Goal: Task Accomplishment & Management: Complete application form

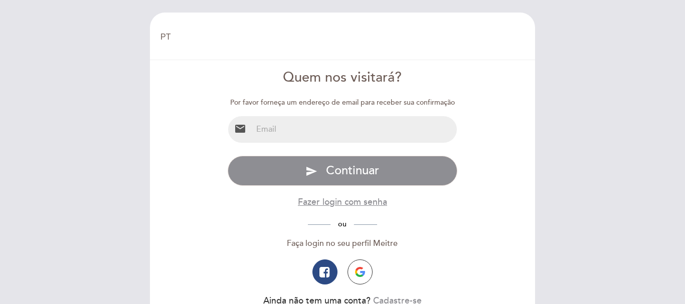
select select "pt"
click at [406, 118] on input "email" at bounding box center [354, 129] width 205 height 27
type input "[PERSON_NAME][EMAIL_ADDRESS][DOMAIN_NAME]"
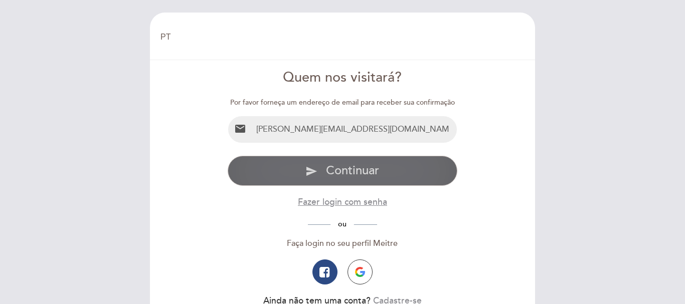
click at [353, 172] on span "Continuar" at bounding box center [352, 170] width 53 height 15
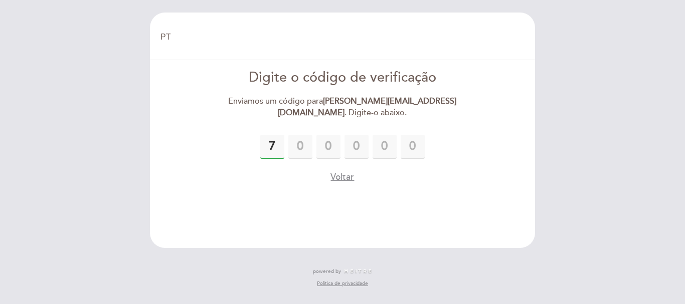
type input "7"
type input "1"
type input "2"
type input "8"
type input "0"
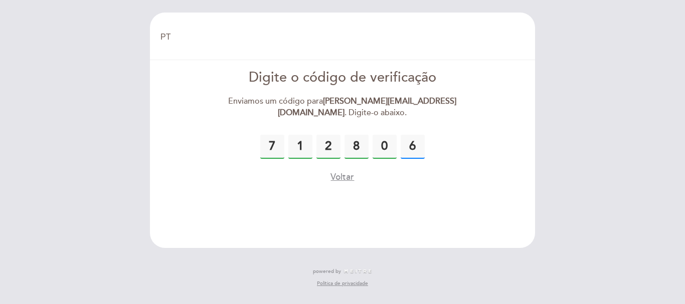
type input "6"
